Goal: Information Seeking & Learning: Check status

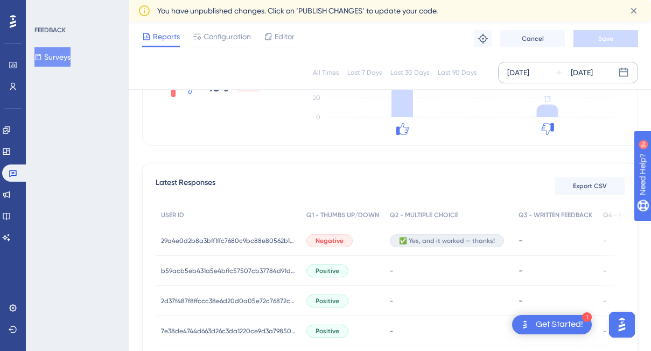
click at [589, 67] on div "[DATE]" at bounding box center [582, 72] width 22 height 13
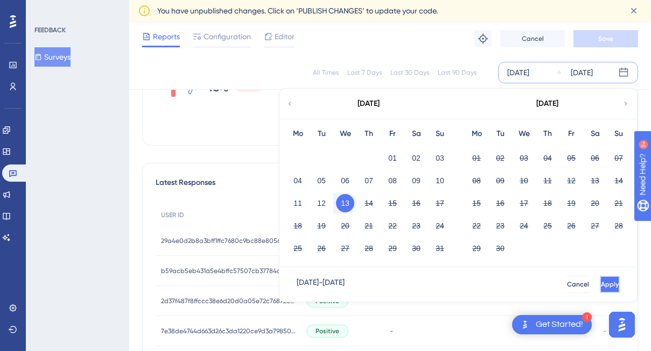
click at [601, 286] on span "Apply" at bounding box center [610, 284] width 18 height 9
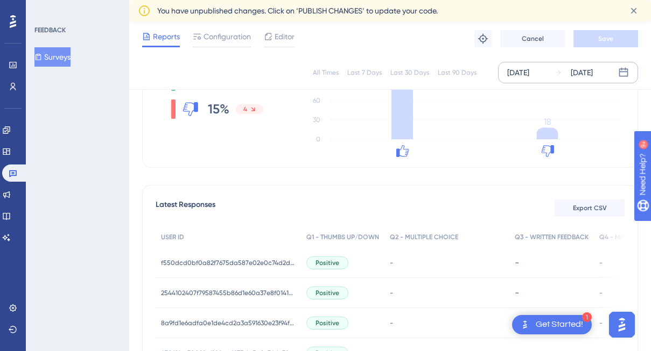
scroll to position [172, 0]
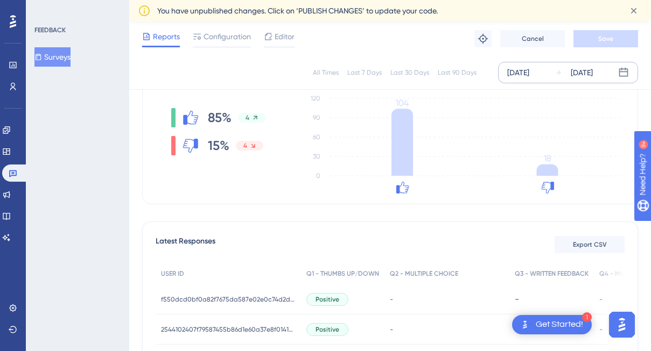
click at [584, 73] on div "[DATE]" at bounding box center [582, 72] width 22 height 13
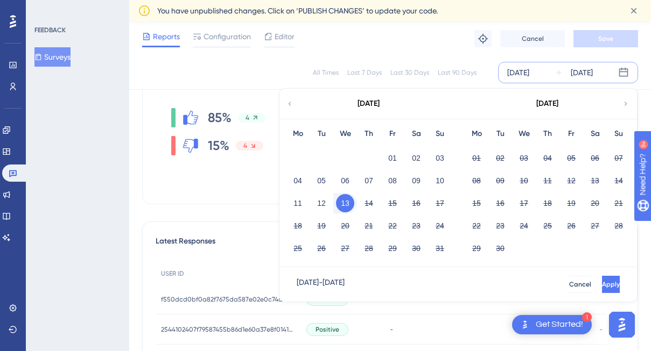
click at [357, 200] on div "14" at bounding box center [369, 203] width 24 height 20
click at [348, 202] on button "13" at bounding box center [345, 203] width 18 height 18
click at [362, 203] on button "14" at bounding box center [369, 203] width 18 height 18
drag, startPoint x: 362, startPoint y: 203, endPoint x: 380, endPoint y: 207, distance: 18.7
click at [362, 203] on button "14" at bounding box center [369, 203] width 18 height 18
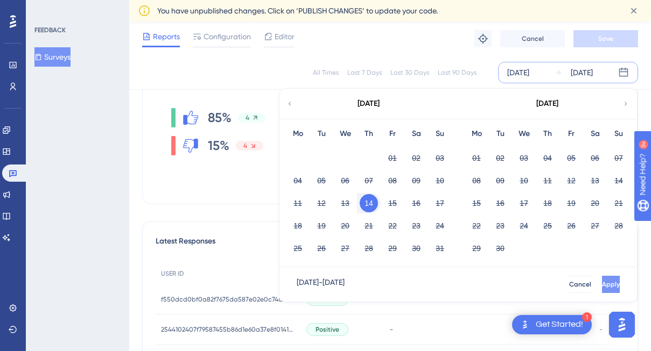
click at [602, 285] on span "Apply" at bounding box center [611, 284] width 18 height 9
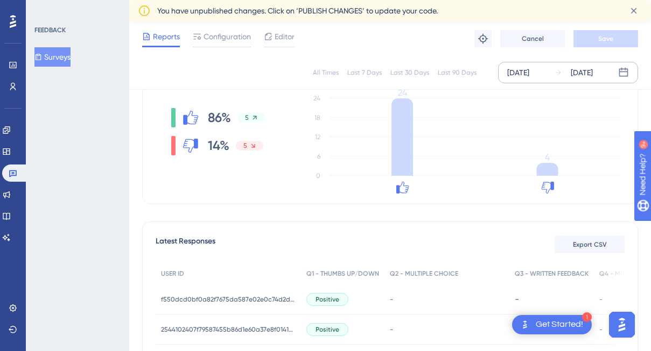
click at [580, 70] on div "[DATE]" at bounding box center [582, 72] width 22 height 13
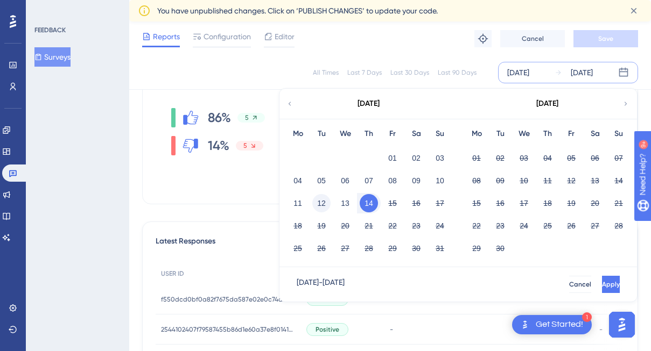
click at [318, 201] on button "12" at bounding box center [321, 203] width 18 height 18
click at [600, 285] on button "Apply" at bounding box center [610, 284] width 20 height 17
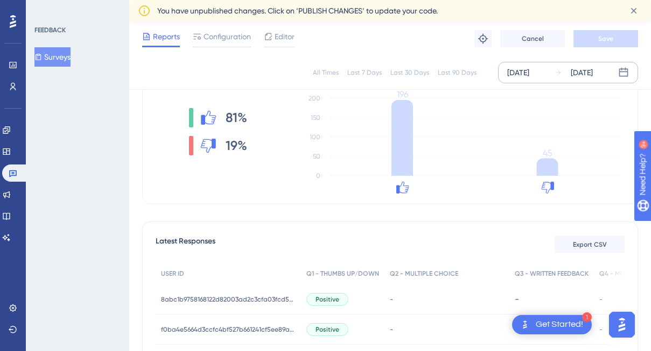
click at [588, 75] on div "[DATE]" at bounding box center [582, 72] width 22 height 13
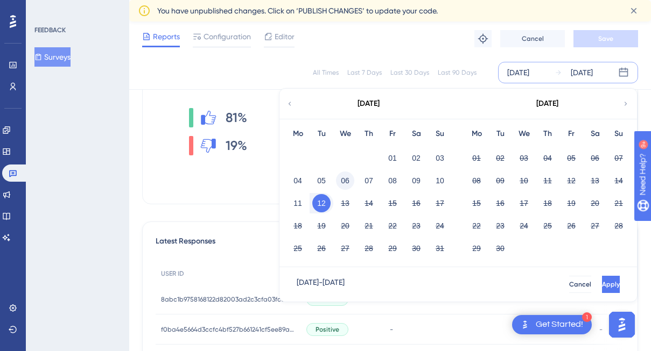
click at [347, 178] on button "06" at bounding box center [345, 181] width 18 height 18
click at [345, 206] on button "13" at bounding box center [345, 203] width 18 height 18
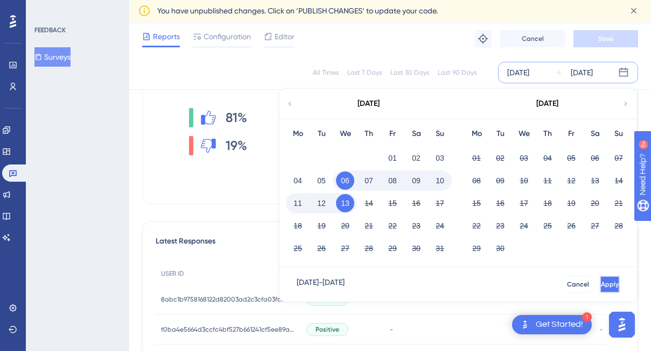
click at [601, 282] on span "Apply" at bounding box center [610, 284] width 18 height 9
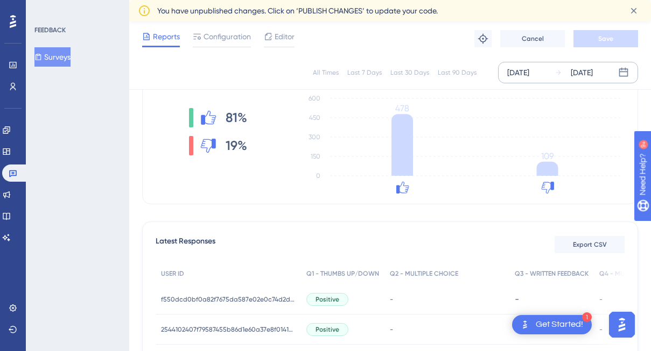
click at [570, 71] on div "[DATE]" at bounding box center [573, 72] width 38 height 13
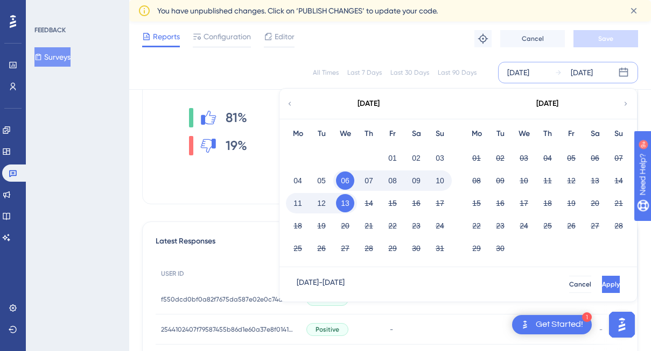
click at [369, 180] on button "07" at bounding box center [369, 181] width 18 height 18
click at [606, 285] on button "Apply" at bounding box center [610, 284] width 20 height 17
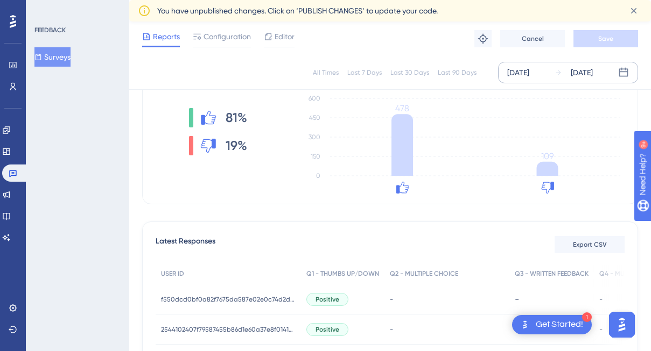
click at [583, 72] on div "[DATE]" at bounding box center [582, 72] width 22 height 13
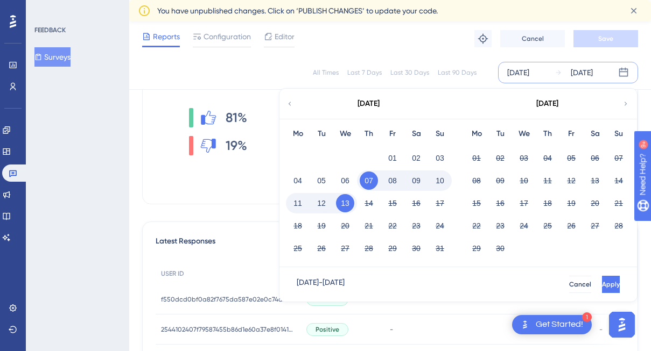
click at [349, 207] on button "13" at bounding box center [345, 203] width 18 height 18
click at [601, 280] on span "Apply" at bounding box center [610, 284] width 18 height 9
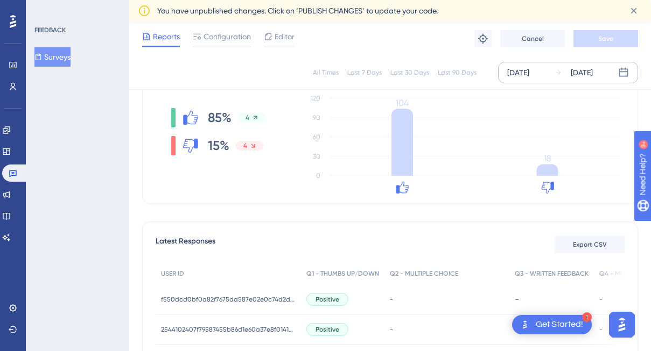
click at [590, 69] on div "[DATE]" at bounding box center [582, 72] width 22 height 13
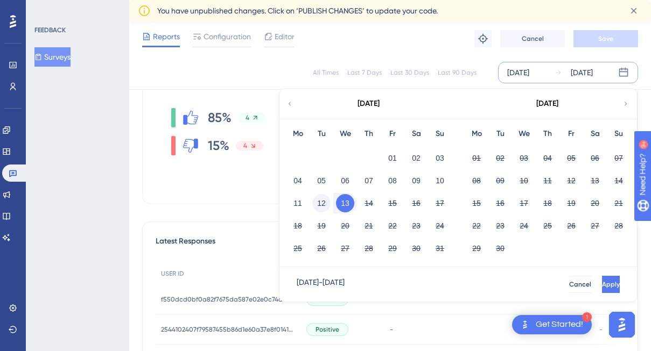
click at [321, 206] on button "12" at bounding box center [321, 203] width 18 height 18
click at [602, 282] on span "Apply" at bounding box center [611, 284] width 18 height 9
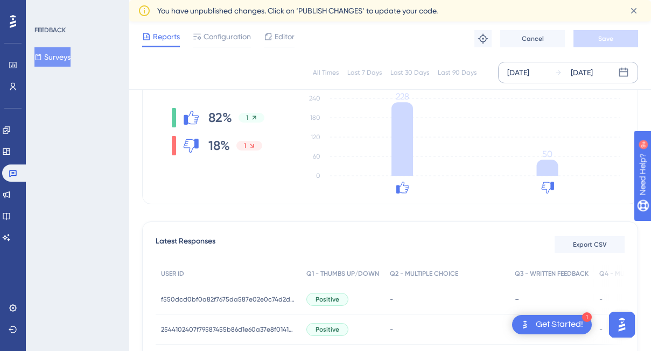
click at [569, 73] on div "[DATE]" at bounding box center [573, 72] width 38 height 13
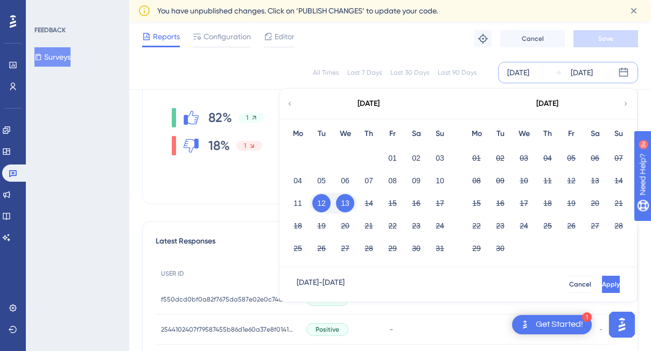
click at [325, 202] on button "12" at bounding box center [321, 203] width 18 height 18
drag, startPoint x: 325, startPoint y: 202, endPoint x: 347, endPoint y: 211, distance: 24.4
click at [325, 202] on button "12" at bounding box center [321, 203] width 18 height 18
click at [597, 275] on div "[DATE] - [DATE] Cancel Apply" at bounding box center [457, 285] width 357 height 34
click at [602, 280] on span "Apply" at bounding box center [611, 284] width 18 height 9
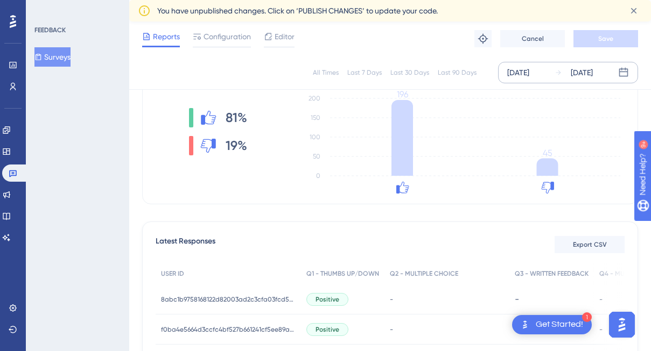
click at [581, 61] on div "All Times Last 7 Days Last 30 Days Last 90 Days [DATE] [DATE]" at bounding box center [390, 72] width 522 height 34
click at [578, 64] on div "[DATE] [DATE]" at bounding box center [568, 73] width 140 height 22
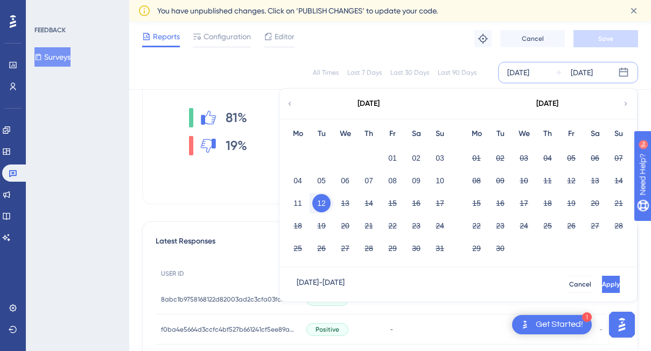
click at [327, 203] on button "12" at bounding box center [321, 203] width 18 height 18
click at [342, 206] on button "13" at bounding box center [345, 203] width 18 height 18
click at [348, 205] on button "13" at bounding box center [345, 203] width 18 height 18
click at [369, 206] on button "14" at bounding box center [369, 203] width 18 height 18
click at [601, 282] on span "Apply" at bounding box center [610, 284] width 18 height 9
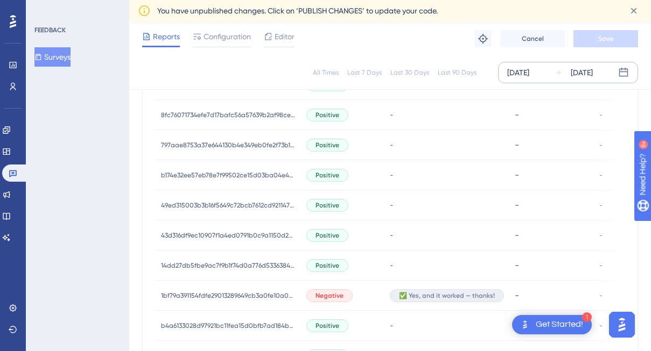
scroll to position [816, 0]
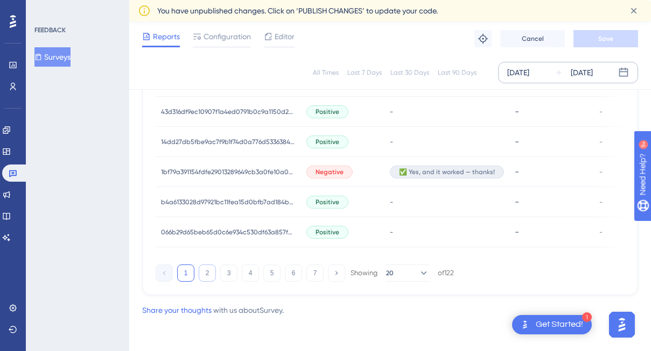
click at [212, 277] on button "2" at bounding box center [207, 273] width 17 height 17
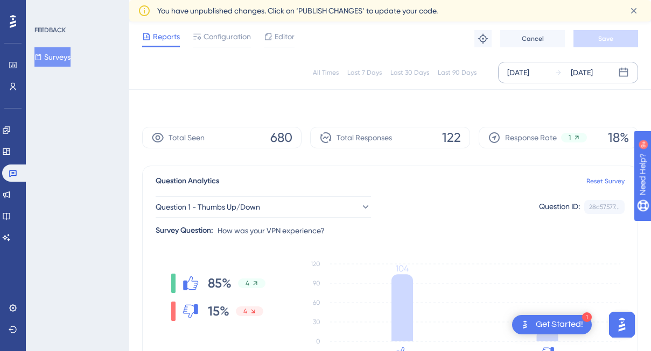
scroll to position [0, 0]
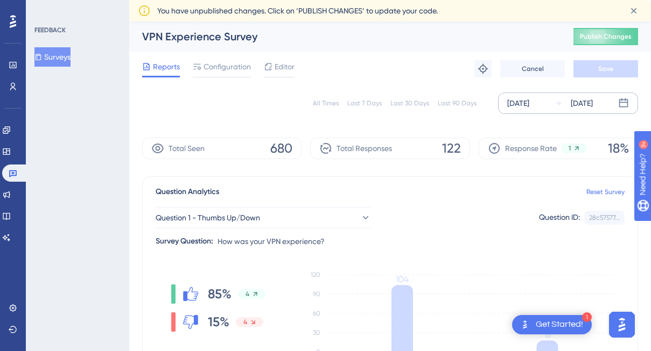
click at [576, 103] on div "[DATE]" at bounding box center [582, 103] width 22 height 13
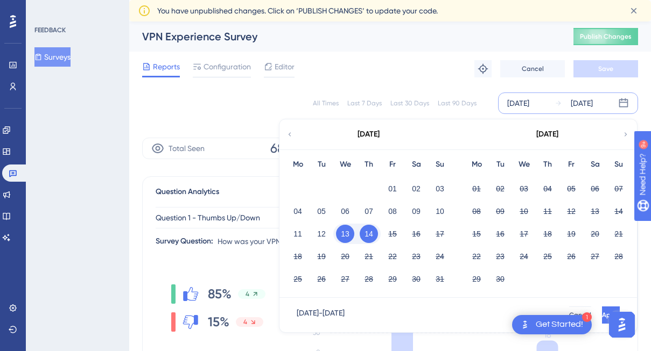
click at [375, 230] on button "14" at bounding box center [369, 234] width 18 height 18
click at [601, 312] on span "Apply" at bounding box center [610, 315] width 18 height 9
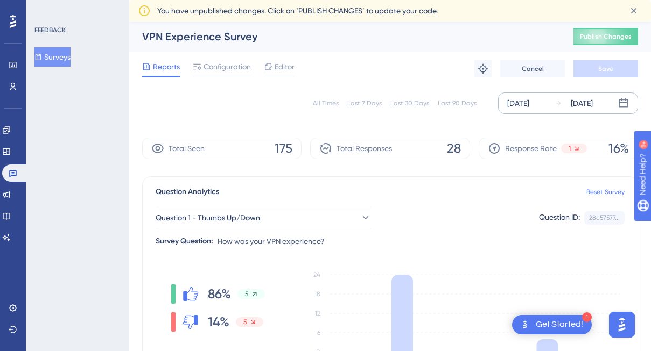
scroll to position [87, 0]
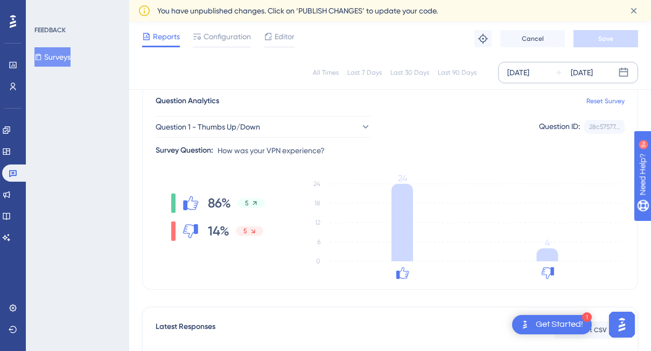
click at [575, 66] on div "[DATE]" at bounding box center [582, 72] width 22 height 13
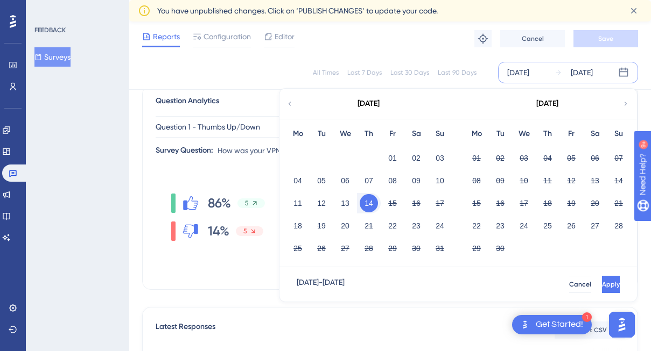
click at [567, 70] on div "[DATE]" at bounding box center [573, 72] width 38 height 13
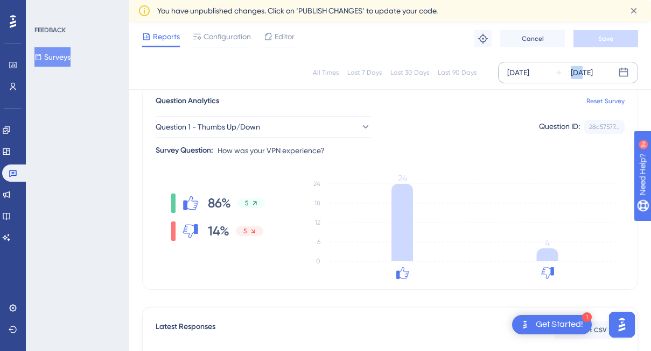
click at [567, 70] on div "[DATE]" at bounding box center [573, 72] width 38 height 13
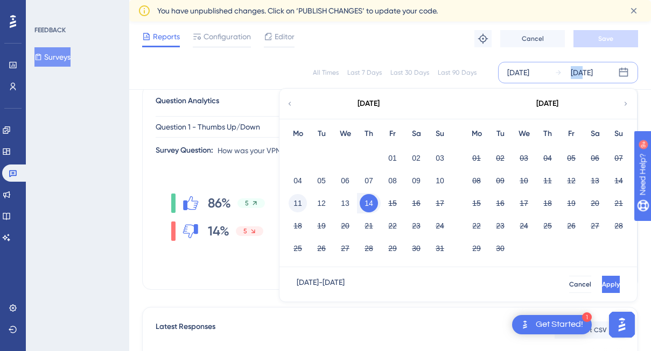
click at [301, 205] on button "11" at bounding box center [298, 203] width 18 height 18
click at [301, 203] on button "11" at bounding box center [298, 203] width 18 height 18
click at [602, 286] on span "Apply" at bounding box center [611, 284] width 18 height 9
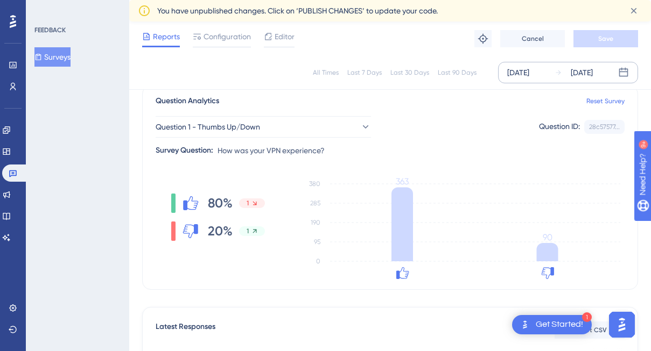
click at [566, 73] on div "[DATE]" at bounding box center [573, 72] width 38 height 13
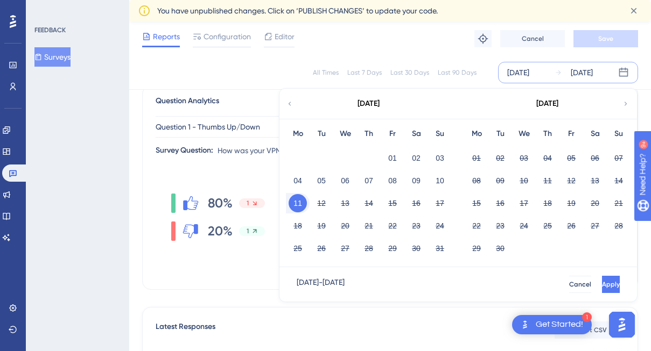
click at [302, 205] on button "11" at bounding box center [298, 203] width 18 height 18
click at [319, 203] on button "12" at bounding box center [321, 203] width 18 height 18
click at [602, 286] on span "Apply" at bounding box center [611, 284] width 18 height 9
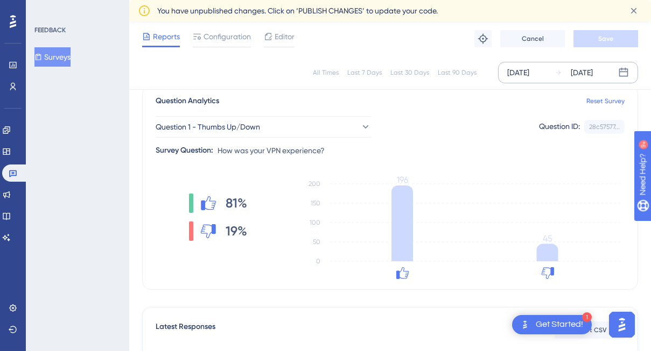
click at [578, 71] on div "[DATE]" at bounding box center [582, 72] width 22 height 13
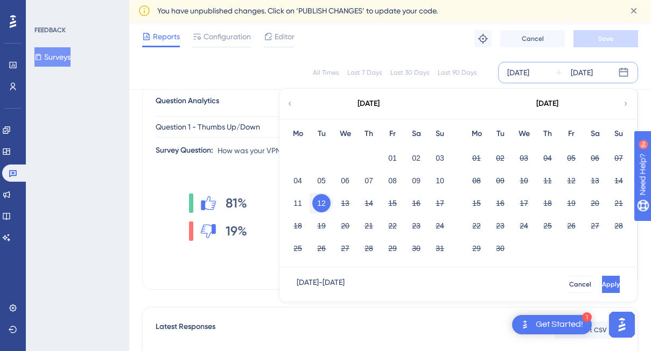
click at [329, 203] on button "12" at bounding box center [321, 203] width 18 height 18
click at [342, 202] on button "13" at bounding box center [345, 203] width 18 height 18
click at [602, 284] on button "Apply" at bounding box center [611, 284] width 18 height 17
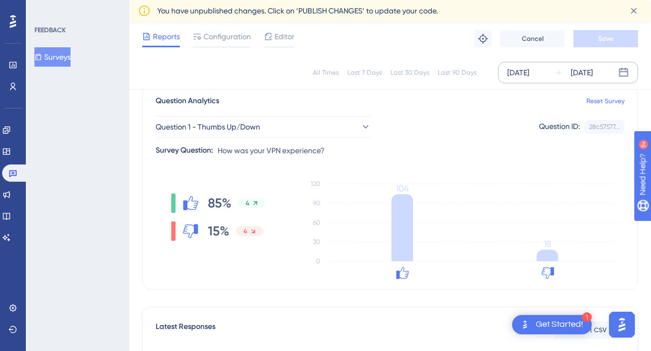
click at [578, 70] on div "[DATE]" at bounding box center [582, 72] width 22 height 13
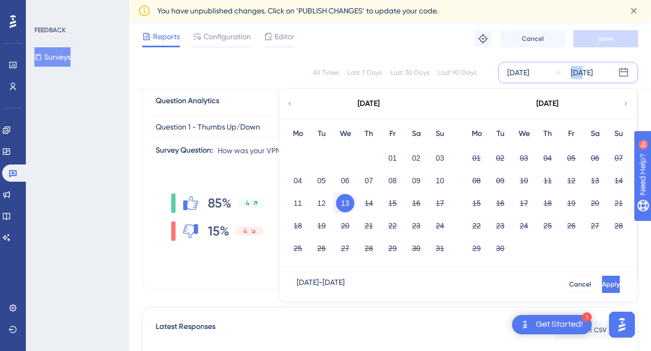
click at [578, 70] on div "[DATE]" at bounding box center [582, 72] width 22 height 13
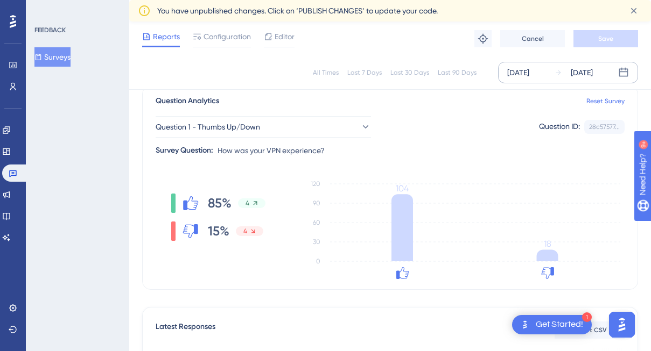
click at [529, 75] on div "[DATE]" at bounding box center [518, 72] width 22 height 13
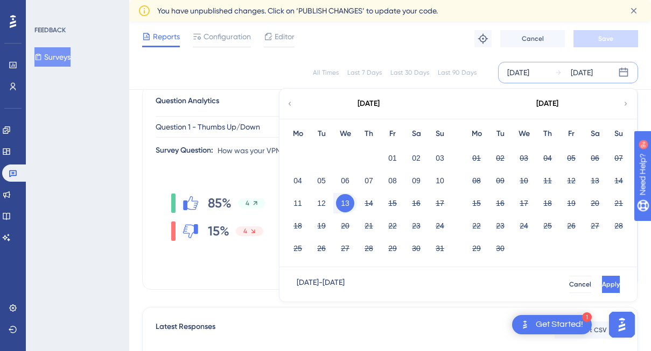
drag, startPoint x: 349, startPoint y: 206, endPoint x: 365, endPoint y: 205, distance: 16.2
click at [350, 206] on button "13" at bounding box center [345, 203] width 18 height 18
click at [366, 205] on button "14" at bounding box center [369, 203] width 18 height 18
click at [601, 287] on span "Apply" at bounding box center [610, 284] width 18 height 9
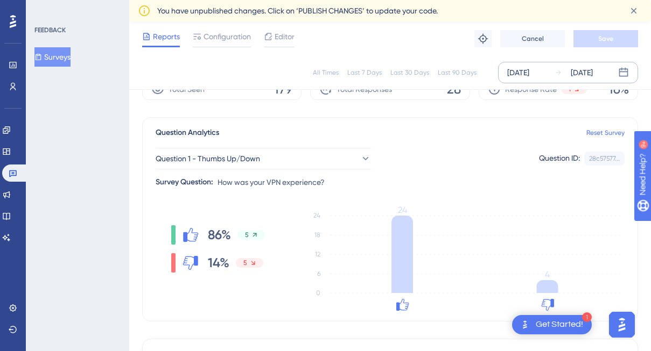
scroll to position [124, 8]
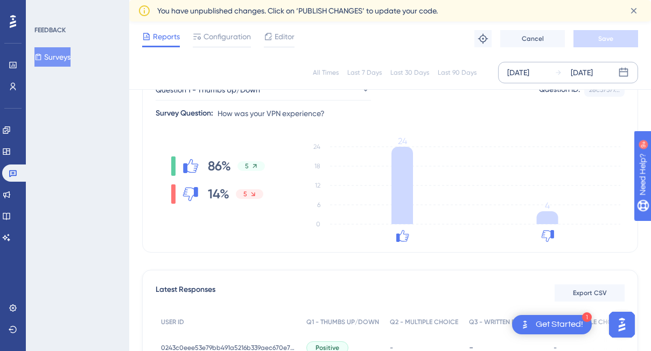
click at [589, 67] on div "[DATE]" at bounding box center [582, 72] width 22 height 13
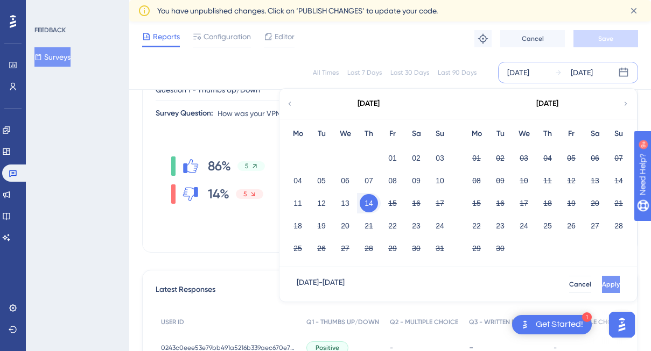
click at [602, 286] on span "Apply" at bounding box center [611, 284] width 18 height 9
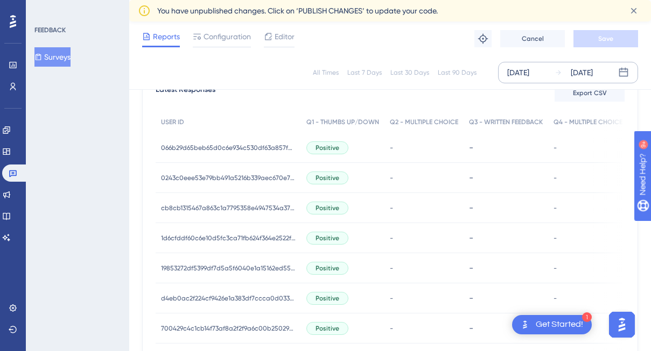
scroll to position [484, 8]
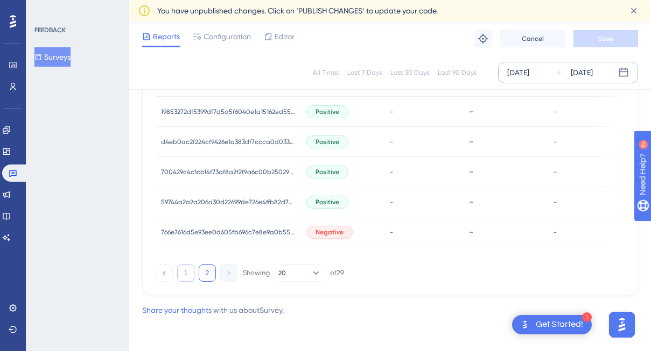
click at [182, 273] on button "1" at bounding box center [185, 273] width 17 height 17
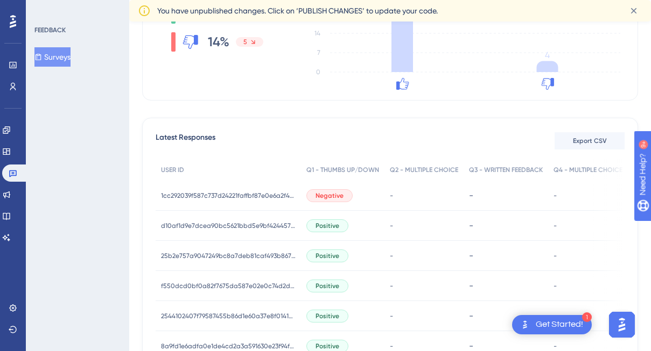
scroll to position [19, 8]
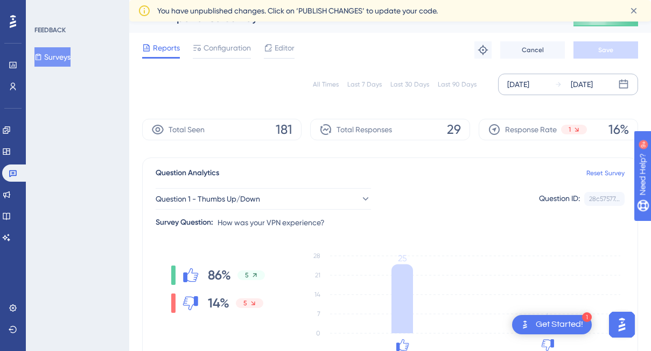
click at [571, 83] on div "[DATE]" at bounding box center [582, 84] width 22 height 13
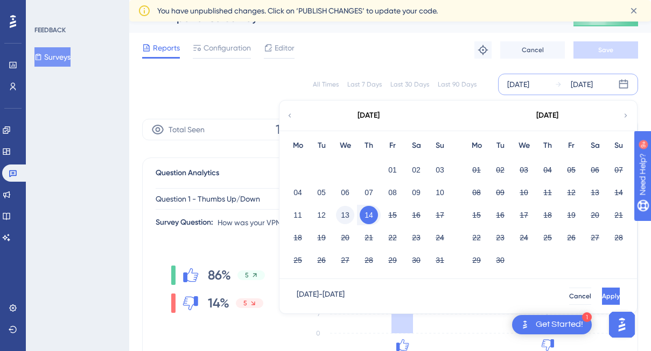
click at [336, 221] on button "13" at bounding box center [345, 215] width 18 height 18
click at [601, 298] on span "Apply" at bounding box center [610, 296] width 18 height 9
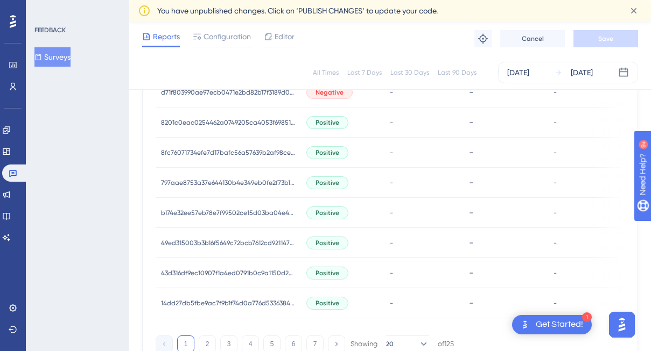
scroll to position [743, 8]
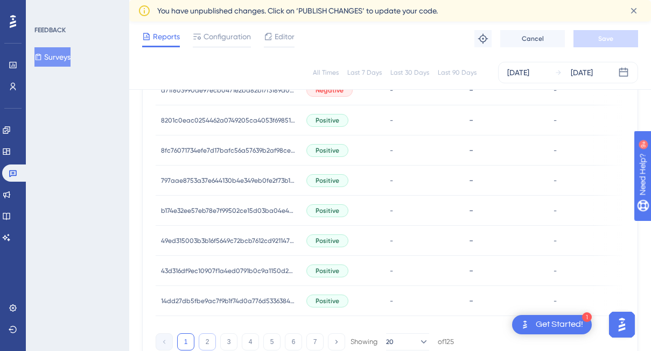
click at [202, 342] on button "2" at bounding box center [207, 342] width 17 height 17
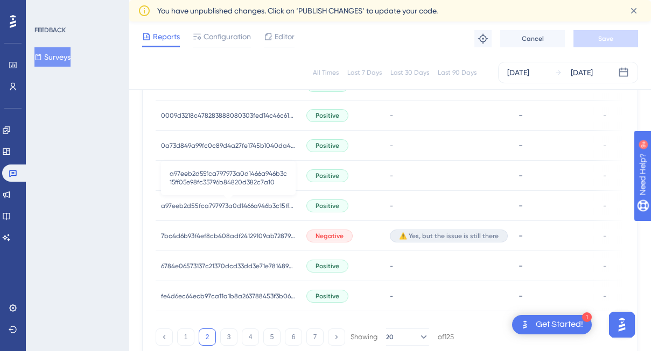
scroll to position [816, 8]
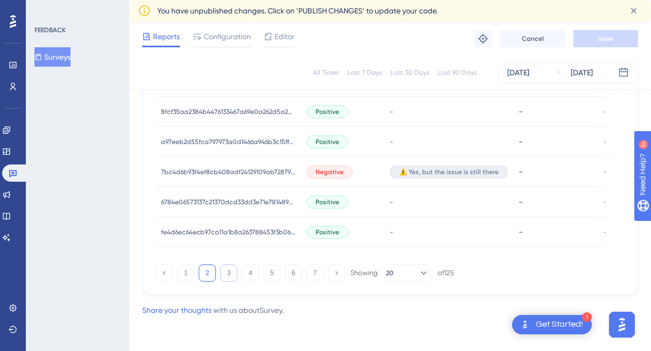
click at [220, 269] on button "3" at bounding box center [228, 273] width 17 height 17
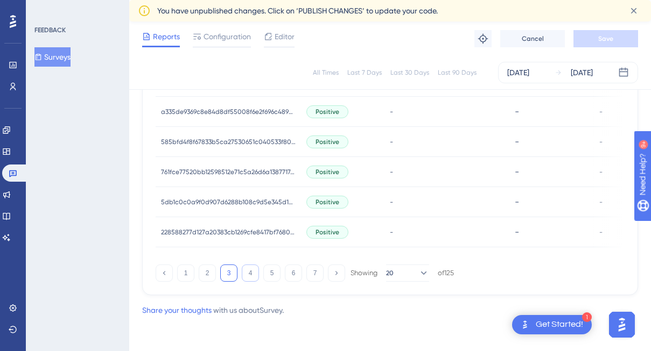
click at [243, 273] on button "4" at bounding box center [250, 273] width 17 height 17
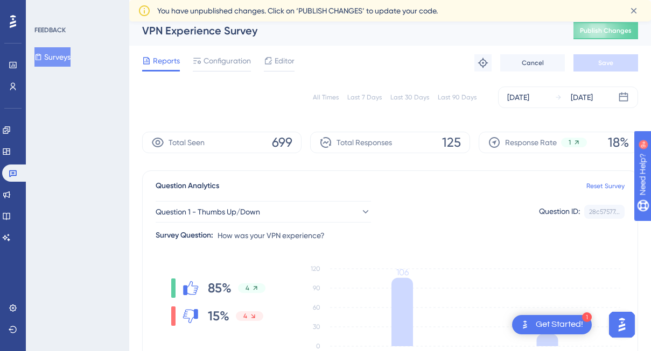
scroll to position [0, 8]
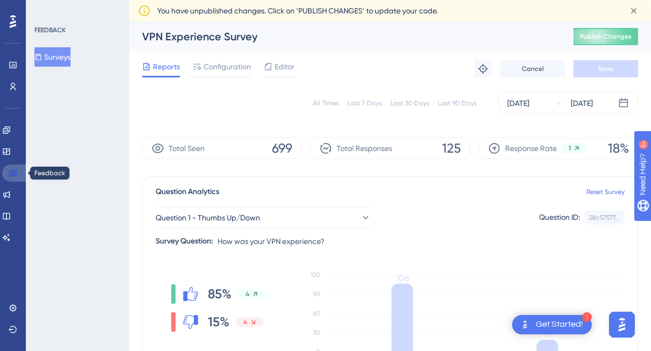
click at [19, 175] on link at bounding box center [15, 173] width 26 height 17
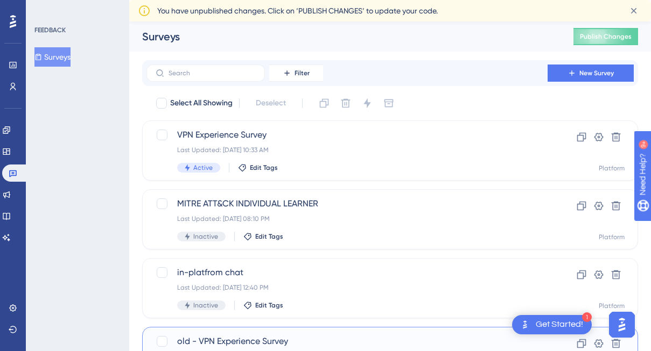
click at [223, 336] on span "old - VPN Experience Survey" at bounding box center [347, 341] width 340 height 13
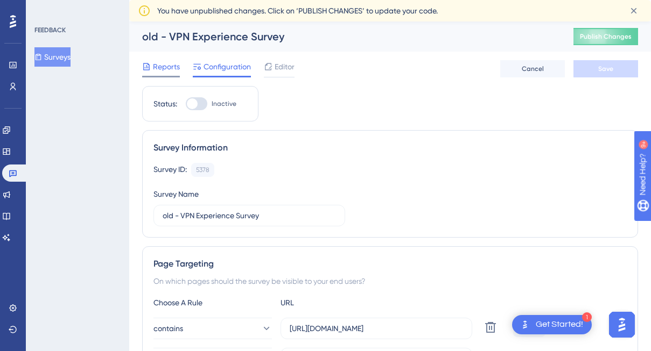
click at [157, 70] on span "Reports" at bounding box center [166, 66] width 27 height 13
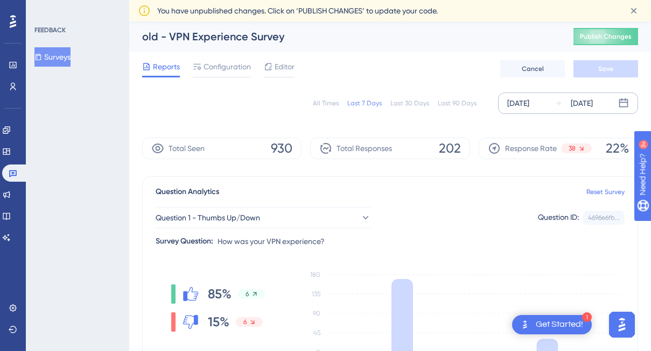
click at [593, 103] on div "[DATE]" at bounding box center [582, 103] width 22 height 13
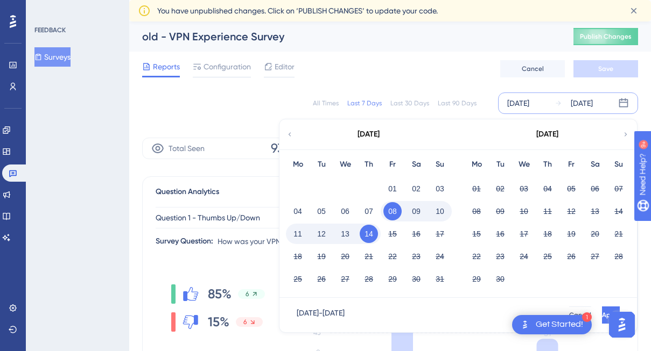
click at [294, 136] on div "[DATE]" at bounding box center [368, 134] width 178 height 30
click at [291, 136] on icon at bounding box center [290, 135] width 8 height 10
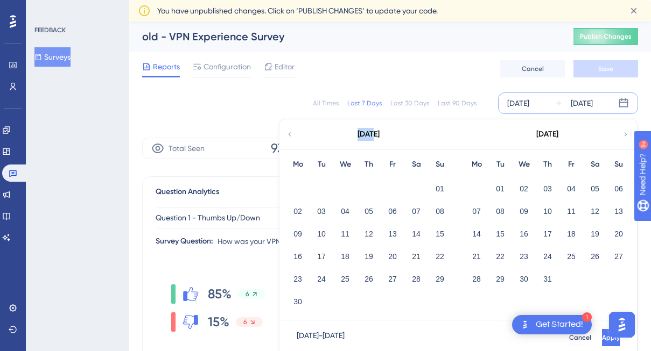
click at [290, 136] on icon at bounding box center [290, 134] width 3 height 4
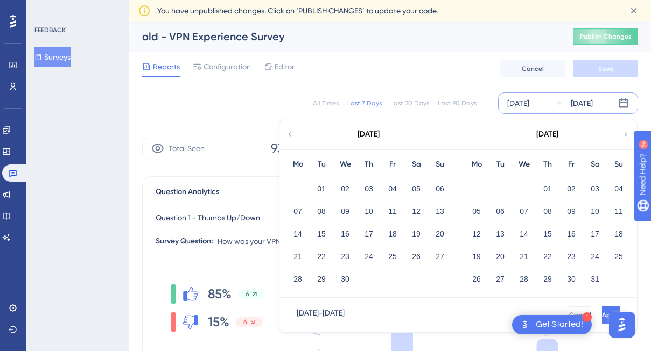
click at [290, 136] on icon at bounding box center [290, 134] width 3 height 4
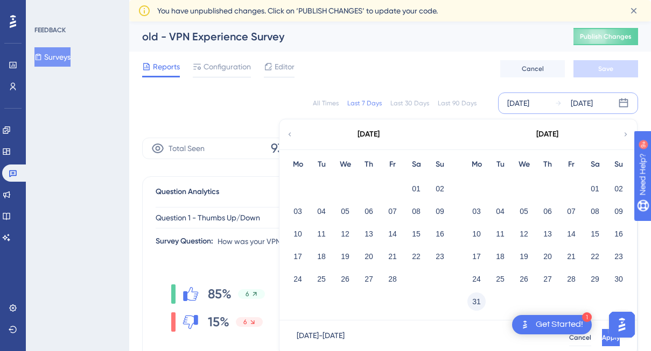
click at [479, 294] on button "31" at bounding box center [476, 302] width 18 height 18
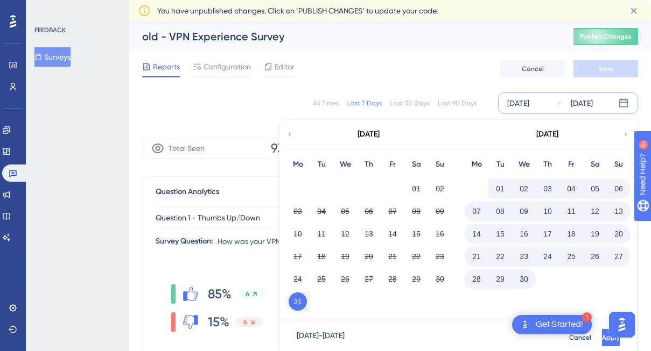
click at [304, 298] on button "31" at bounding box center [298, 302] width 18 height 18
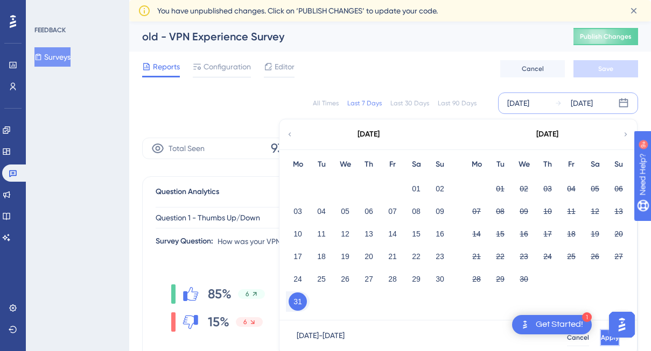
click at [601, 339] on span "Apply" at bounding box center [610, 338] width 18 height 9
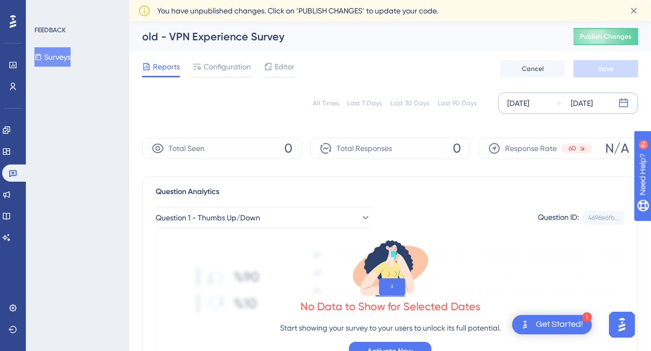
click at [576, 112] on div "[DATE] [DATE]" at bounding box center [568, 104] width 140 height 22
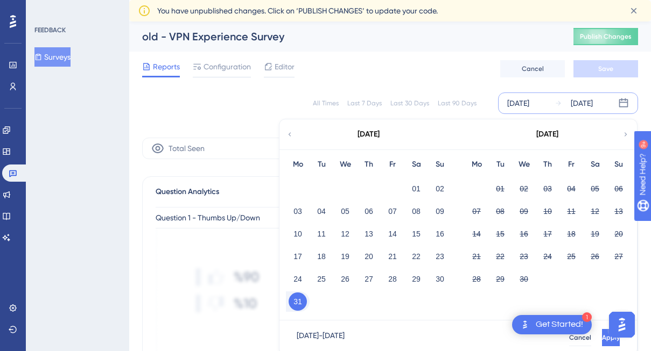
click at [306, 303] on div "31" at bounding box center [298, 302] width 24 height 20
click at [297, 301] on button "31" at bounding box center [298, 302] width 18 height 18
click at [523, 208] on button "09" at bounding box center [524, 211] width 18 height 18
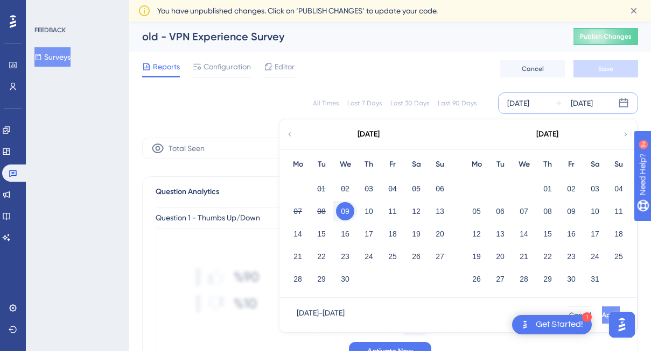
click at [602, 315] on span "Apply" at bounding box center [611, 315] width 18 height 9
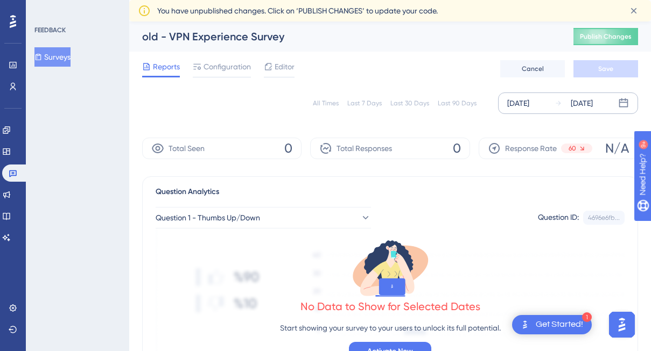
click at [572, 102] on div "[DATE]" at bounding box center [582, 103] width 22 height 13
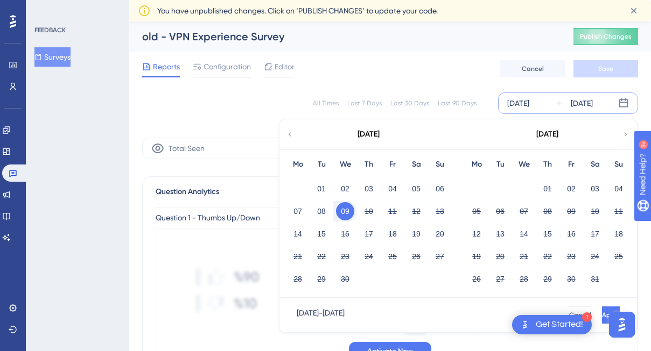
click at [340, 213] on button "09" at bounding box center [345, 211] width 18 height 18
click at [550, 235] on button "15" at bounding box center [547, 234] width 18 height 18
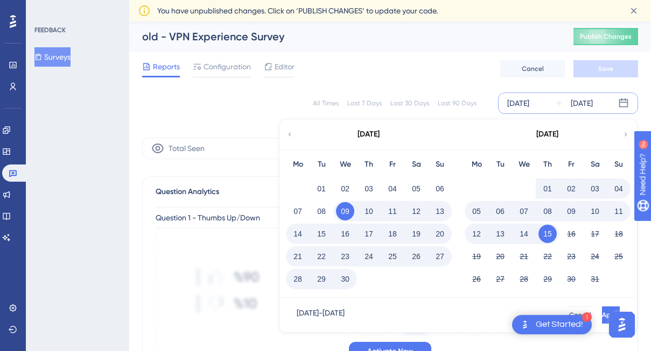
click at [550, 236] on button "15" at bounding box center [547, 234] width 18 height 18
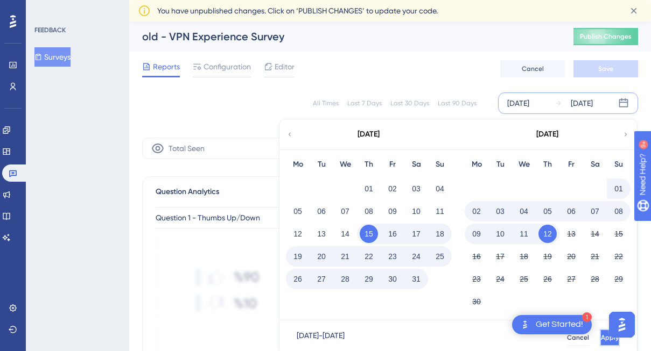
click at [600, 343] on button "Apply" at bounding box center [610, 337] width 20 height 17
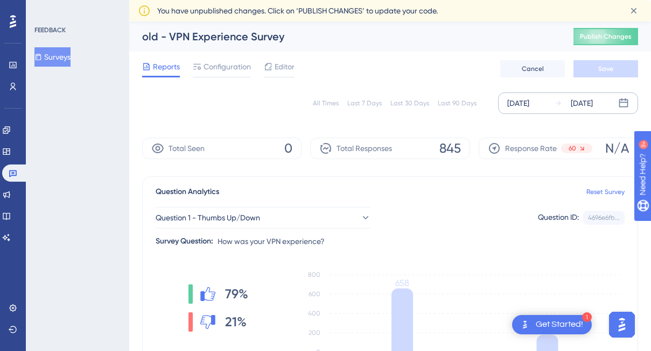
click at [572, 111] on div "[DATE] [DATE]" at bounding box center [568, 104] width 140 height 22
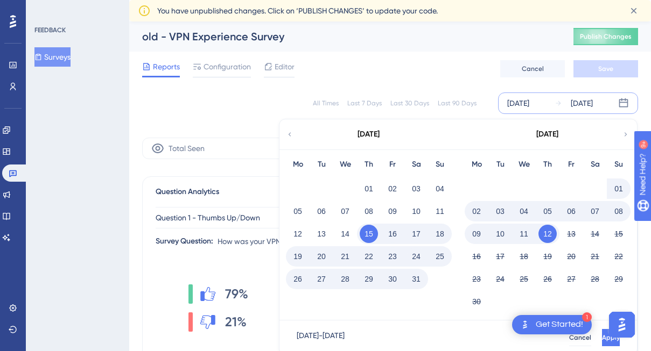
click at [359, 237] on div "15" at bounding box center [369, 234] width 24 height 20
click at [367, 235] on button "15" at bounding box center [369, 234] width 18 height 18
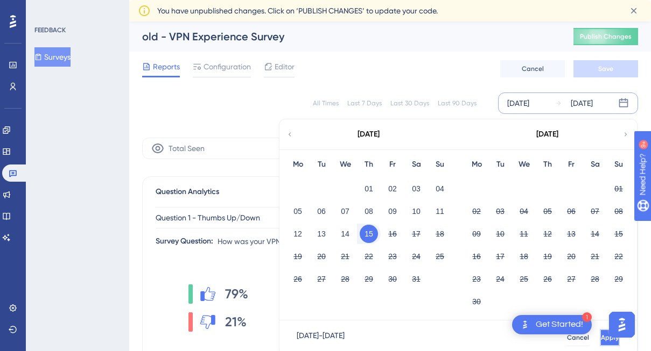
click at [601, 333] on button "Apply" at bounding box center [610, 337] width 20 height 17
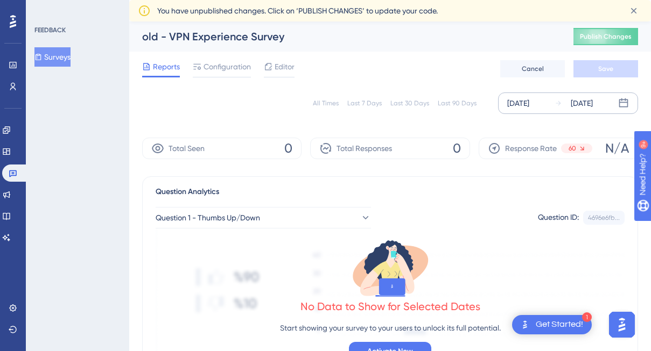
click at [587, 99] on div "[DATE]" at bounding box center [582, 103] width 22 height 13
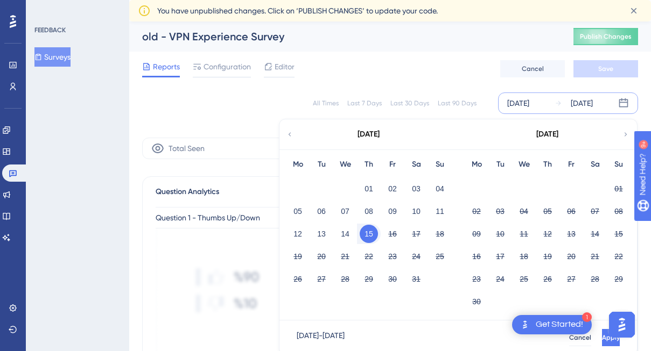
click at [372, 229] on button "15" at bounding box center [369, 234] width 18 height 18
click at [419, 275] on button "31" at bounding box center [416, 279] width 18 height 18
click at [608, 344] on button "Apply" at bounding box center [610, 337] width 20 height 17
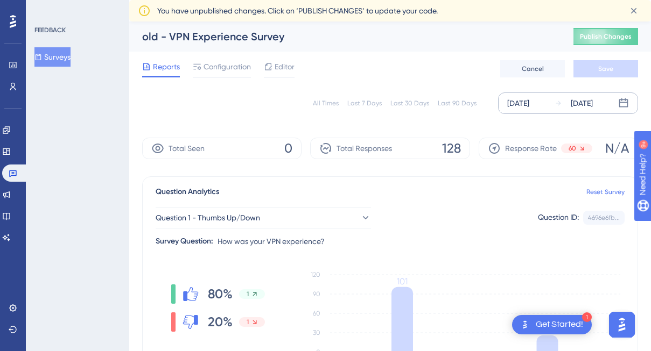
click at [579, 107] on div "[DATE]" at bounding box center [582, 103] width 22 height 13
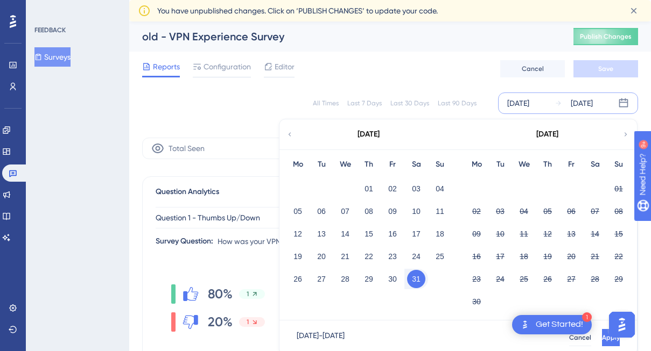
click at [620, 135] on div "[DATE]" at bounding box center [547, 134] width 178 height 30
click at [627, 132] on icon at bounding box center [626, 135] width 8 height 10
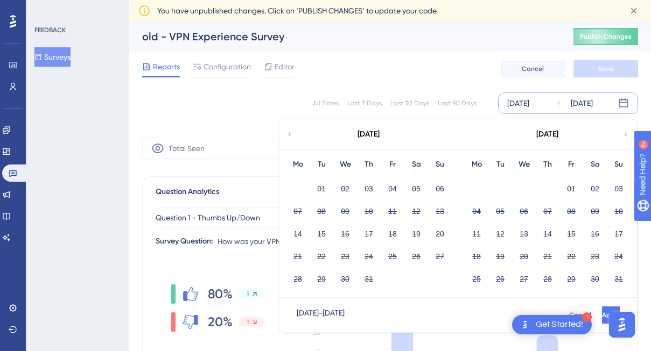
click at [625, 133] on icon at bounding box center [626, 135] width 8 height 10
click at [294, 124] on div "[DATE]" at bounding box center [368, 134] width 178 height 30
click at [292, 132] on icon at bounding box center [290, 135] width 8 height 10
click at [574, 105] on div "[DATE]" at bounding box center [582, 103] width 22 height 13
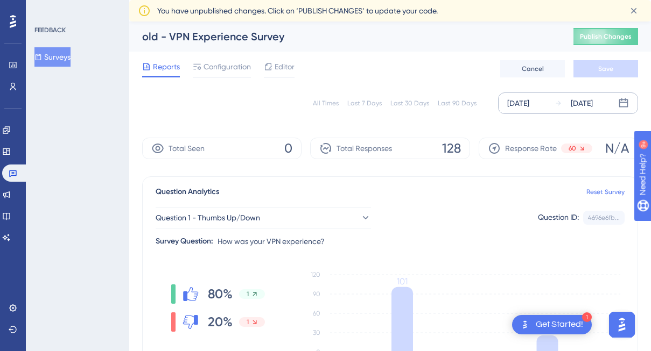
click at [576, 104] on div "[DATE]" at bounding box center [582, 103] width 22 height 13
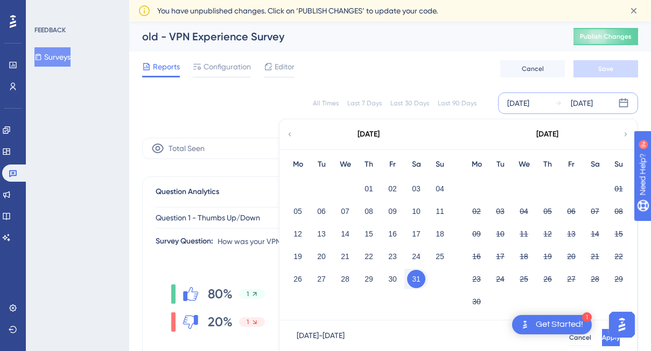
click at [421, 282] on button "31" at bounding box center [416, 279] width 18 height 18
click at [623, 130] on icon at bounding box center [626, 135] width 8 height 10
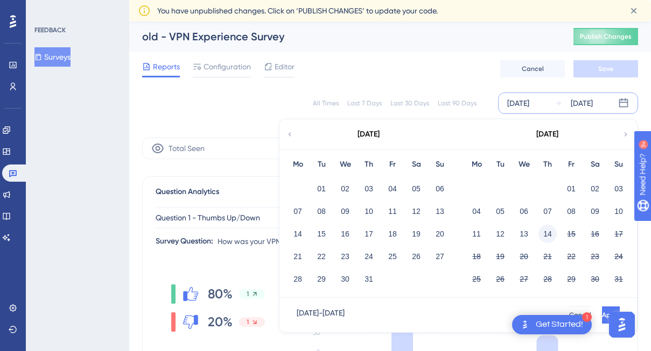
click at [547, 233] on button "14" at bounding box center [547, 234] width 18 height 18
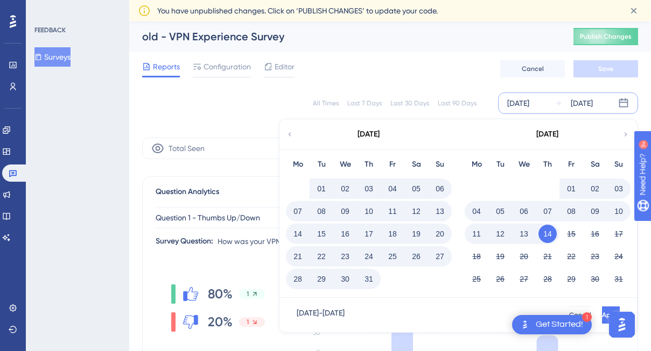
click at [547, 233] on button "14" at bounding box center [547, 234] width 18 height 18
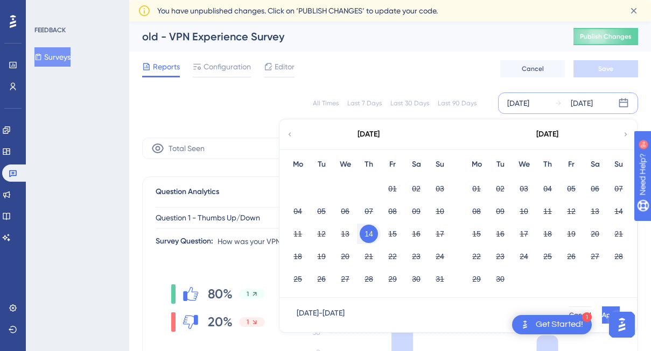
click at [372, 236] on button "14" at bounding box center [369, 234] width 18 height 18
click at [601, 305] on div "[DATE] - [DATE] Cancel Apply" at bounding box center [457, 315] width 357 height 34
click at [600, 309] on button "Apply" at bounding box center [610, 315] width 20 height 17
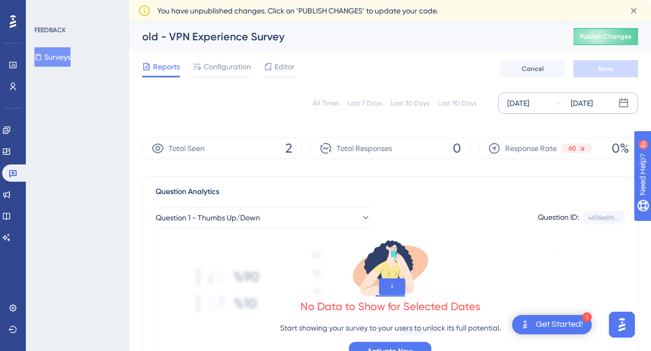
click at [576, 108] on div "[DATE]" at bounding box center [582, 103] width 22 height 13
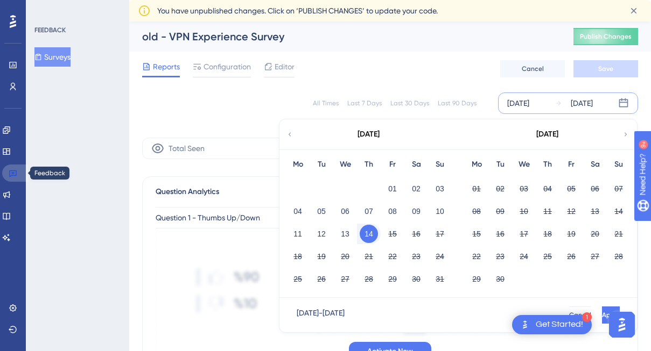
click at [6, 174] on link at bounding box center [15, 173] width 26 height 17
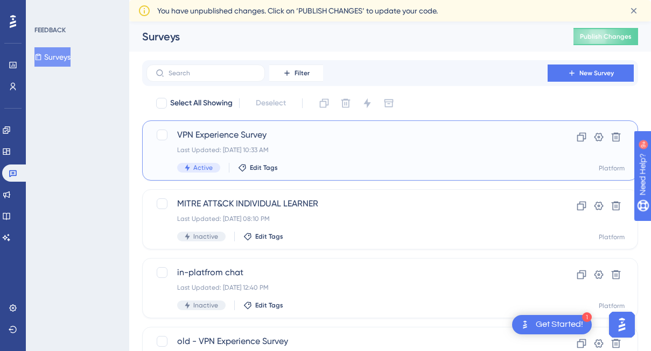
click at [205, 139] on span "VPN Experience Survey" at bounding box center [347, 135] width 340 height 13
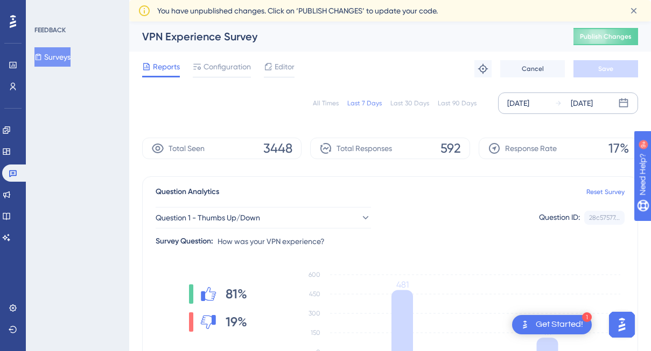
click at [572, 106] on div "[DATE]" at bounding box center [582, 103] width 22 height 13
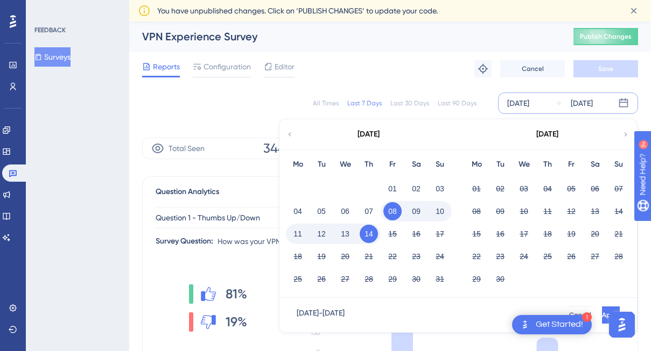
click at [366, 235] on button "14" at bounding box center [369, 234] width 18 height 18
click at [602, 309] on button "Apply" at bounding box center [611, 315] width 18 height 17
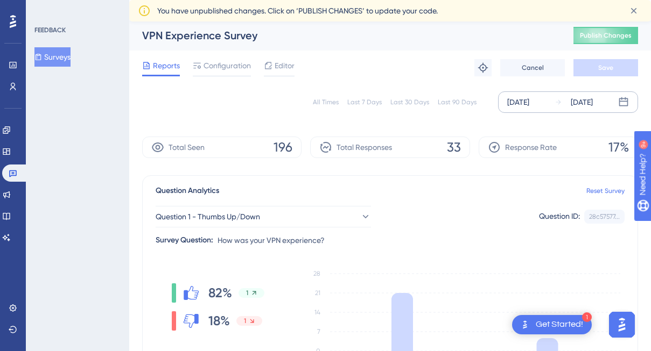
scroll to position [6, 0]
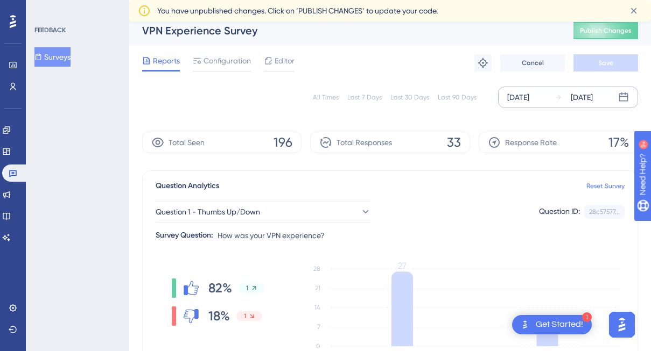
click at [582, 100] on div "[DATE]" at bounding box center [582, 97] width 22 height 13
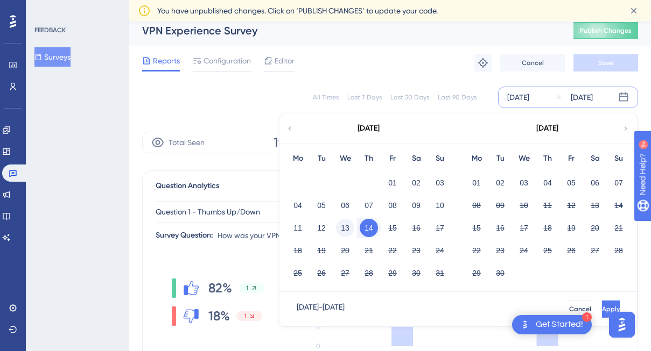
click at [349, 230] on button "13" at bounding box center [345, 228] width 18 height 18
click at [601, 308] on span "Apply" at bounding box center [610, 309] width 18 height 9
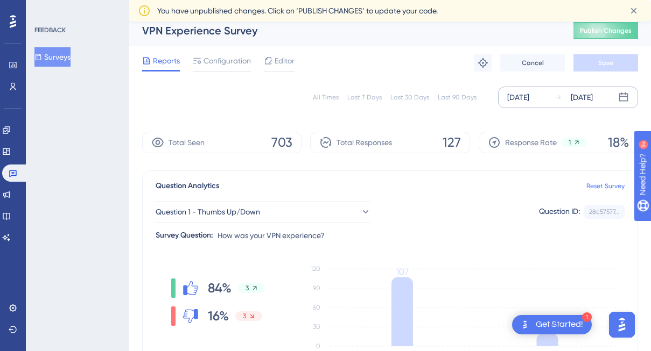
click at [593, 97] on div "[DATE]" at bounding box center [582, 97] width 22 height 13
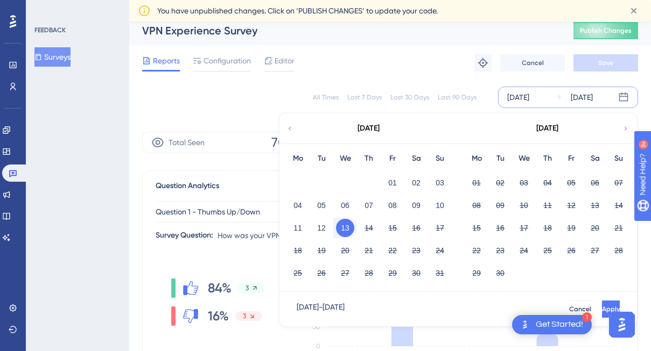
click at [353, 230] on button "13" at bounding box center [345, 228] width 18 height 18
click at [375, 229] on button "14" at bounding box center [369, 228] width 18 height 18
click at [601, 305] on span "Apply" at bounding box center [610, 309] width 18 height 9
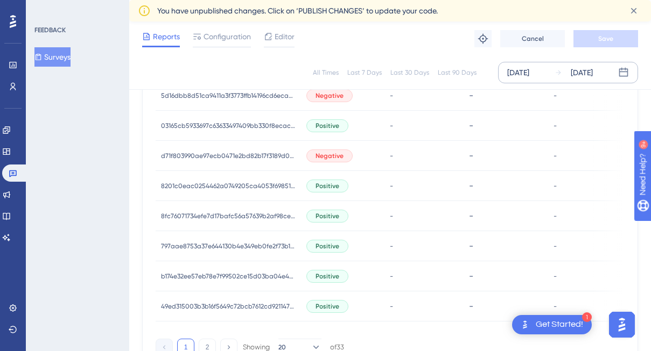
scroll to position [794, 0]
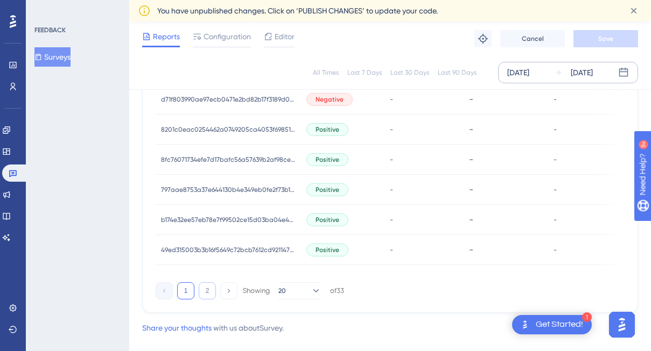
click at [208, 299] on button "2" at bounding box center [207, 291] width 17 height 17
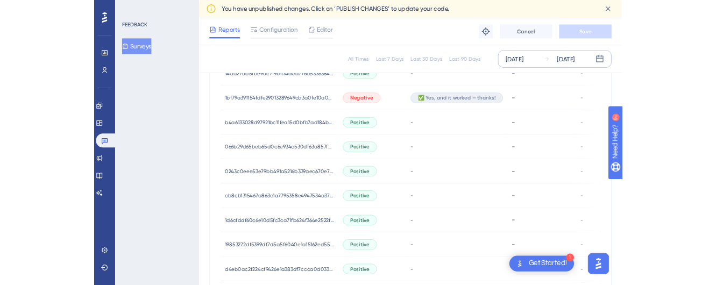
scroll to position [561, 0]
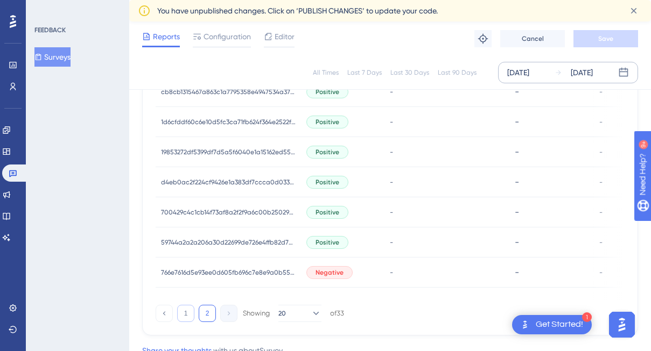
click at [187, 316] on button "1" at bounding box center [185, 313] width 17 height 17
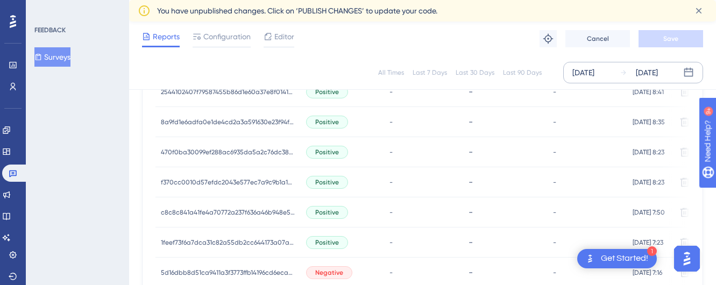
click at [650, 71] on div "[DATE]" at bounding box center [647, 72] width 22 height 13
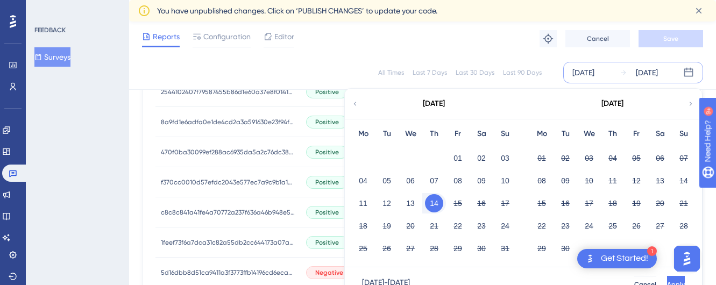
click at [650, 279] on button "Apply" at bounding box center [676, 284] width 18 height 17
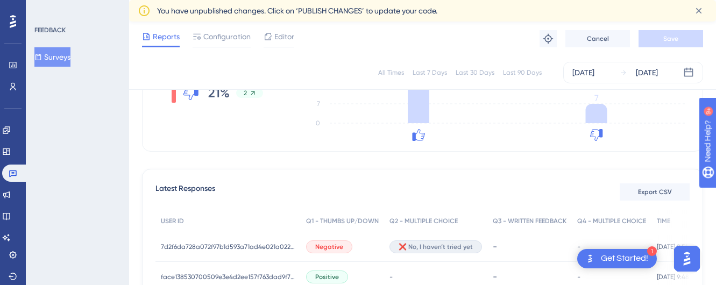
scroll to position [173, 0]
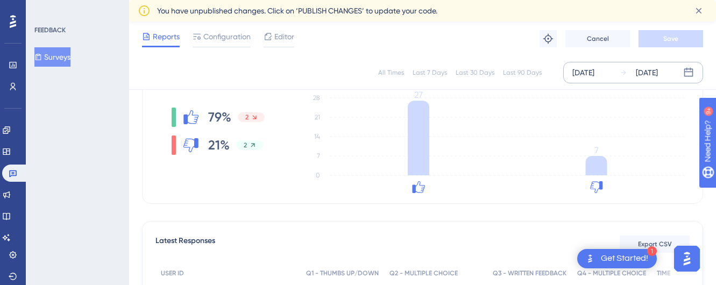
click at [595, 67] on div "[DATE]" at bounding box center [584, 72] width 22 height 13
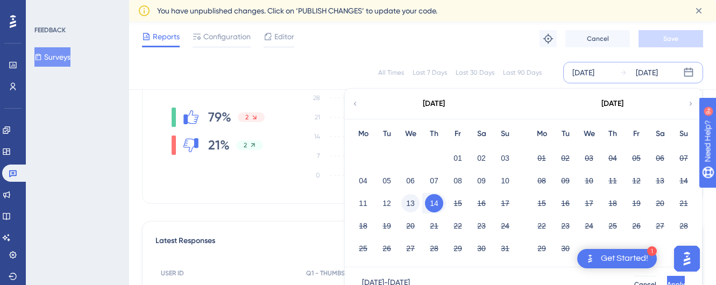
click at [416, 202] on button "13" at bounding box center [411, 203] width 18 height 18
click at [650, 283] on span "Apply" at bounding box center [675, 284] width 18 height 9
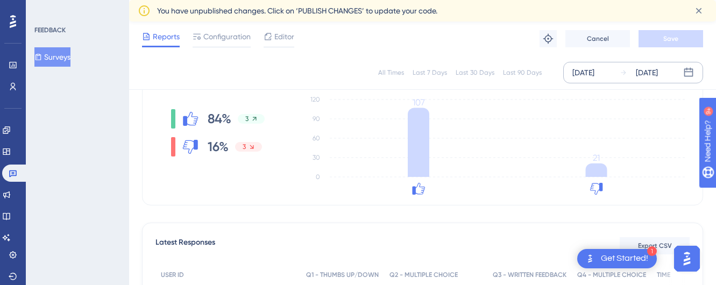
scroll to position [171, 0]
